Goal: Information Seeking & Learning: Learn about a topic

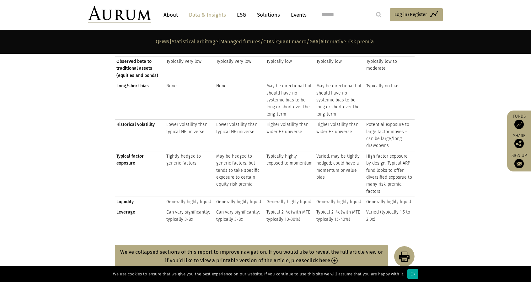
scroll to position [691, 0]
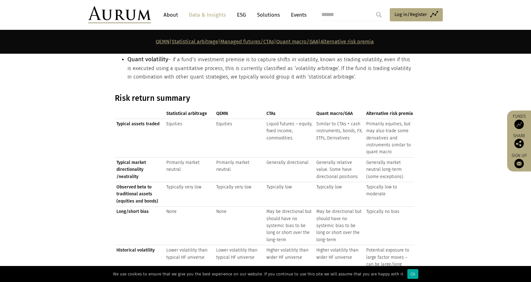
click at [178, 120] on td "Equities" at bounding box center [190, 138] width 50 height 39
click at [176, 120] on td "Equities" at bounding box center [190, 138] width 50 height 39
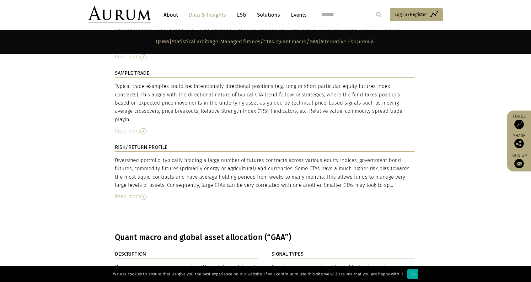
scroll to position [1978, 0]
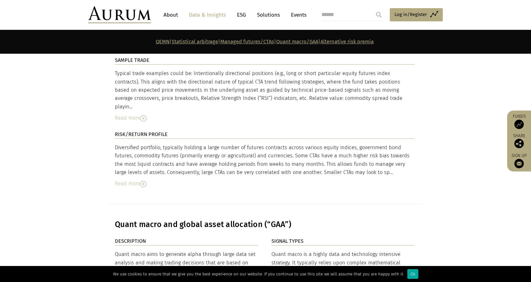
click at [145, 181] on img at bounding box center [143, 184] width 6 height 6
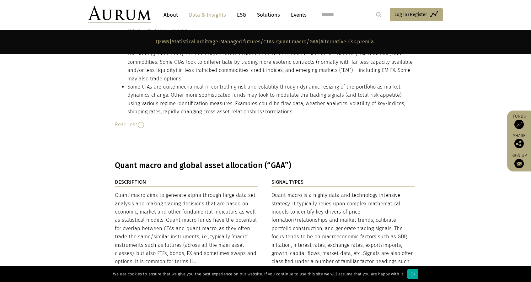
click at [141, 122] on img at bounding box center [141, 125] width 6 height 6
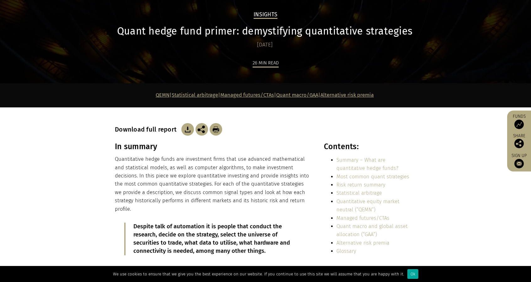
scroll to position [0, 0]
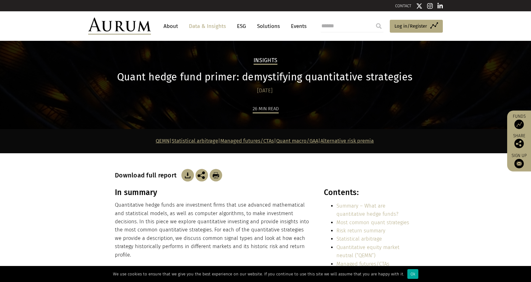
click at [183, 142] on link "Statistical arbitrage" at bounding box center [195, 141] width 46 height 6
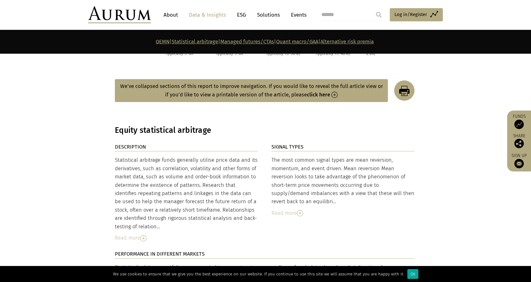
scroll to position [947, 0]
